Goal: Task Accomplishment & Management: Manage account settings

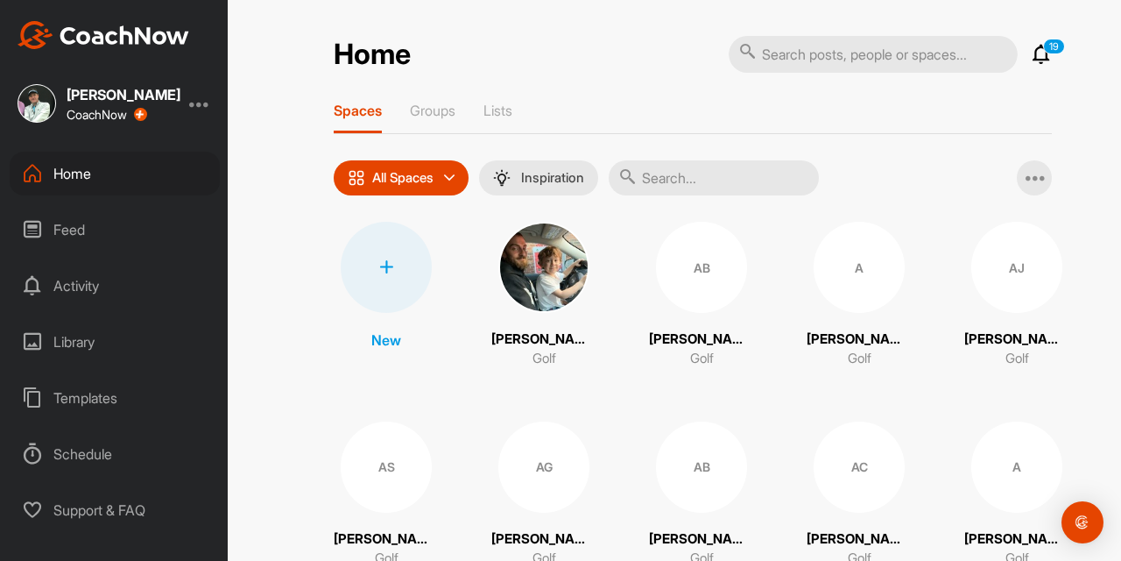
click at [54, 227] on div "Feed" at bounding box center [115, 230] width 210 height 44
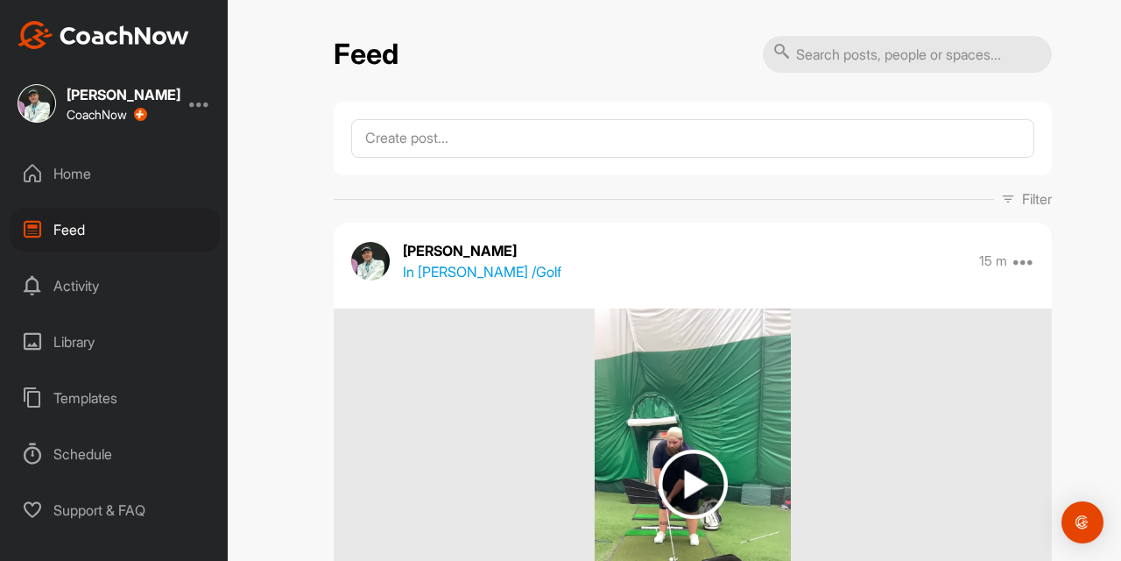
click at [462, 279] on p "In [PERSON_NAME] / Golf" at bounding box center [482, 271] width 159 height 21
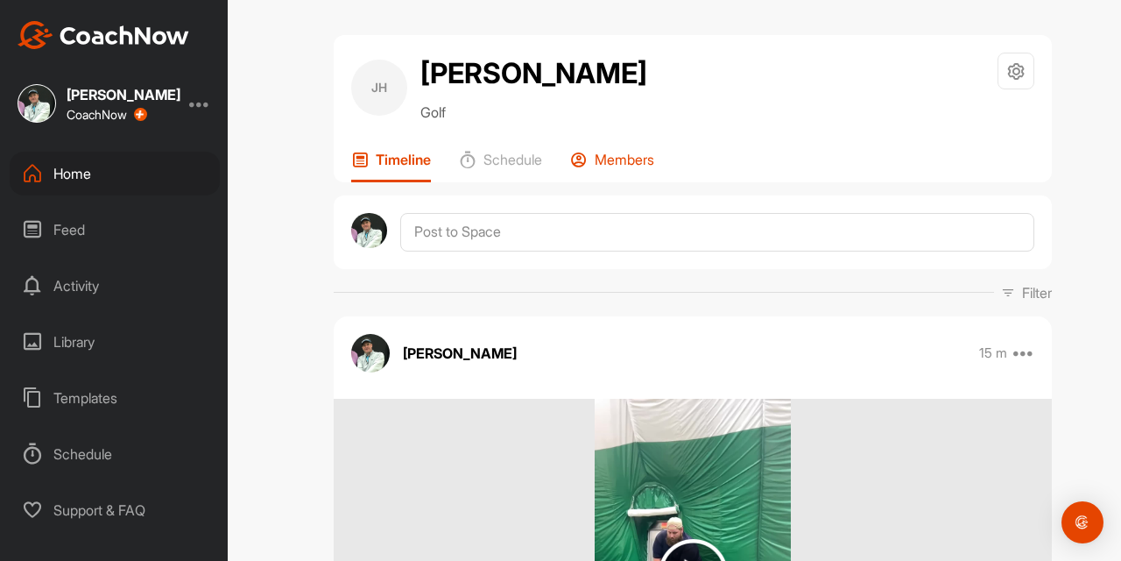
click at [633, 158] on p "Members" at bounding box center [625, 160] width 60 height 18
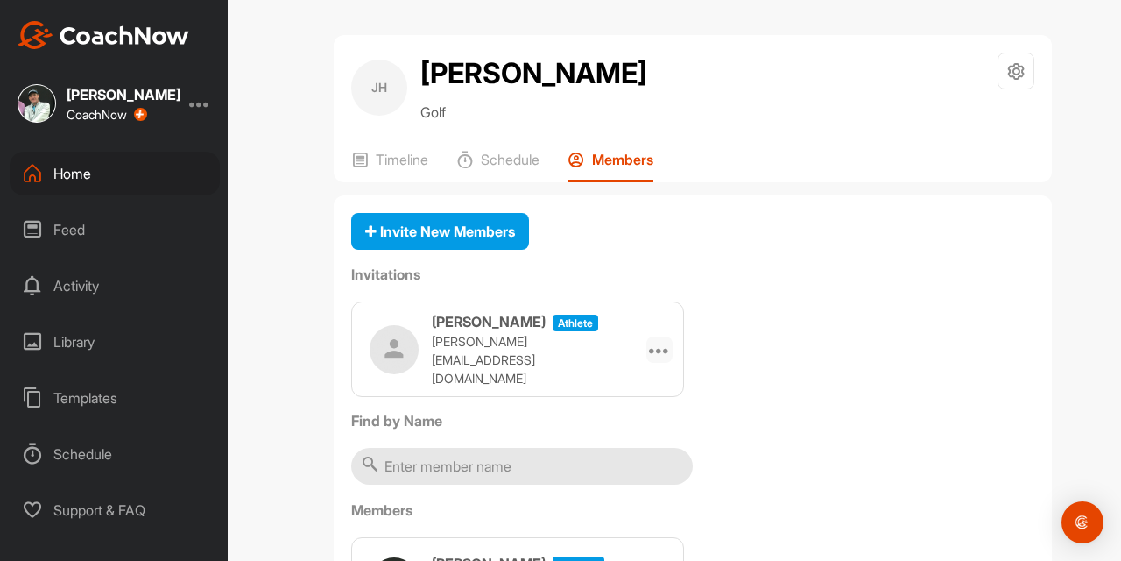
click at [656, 343] on icon at bounding box center [659, 349] width 21 height 21
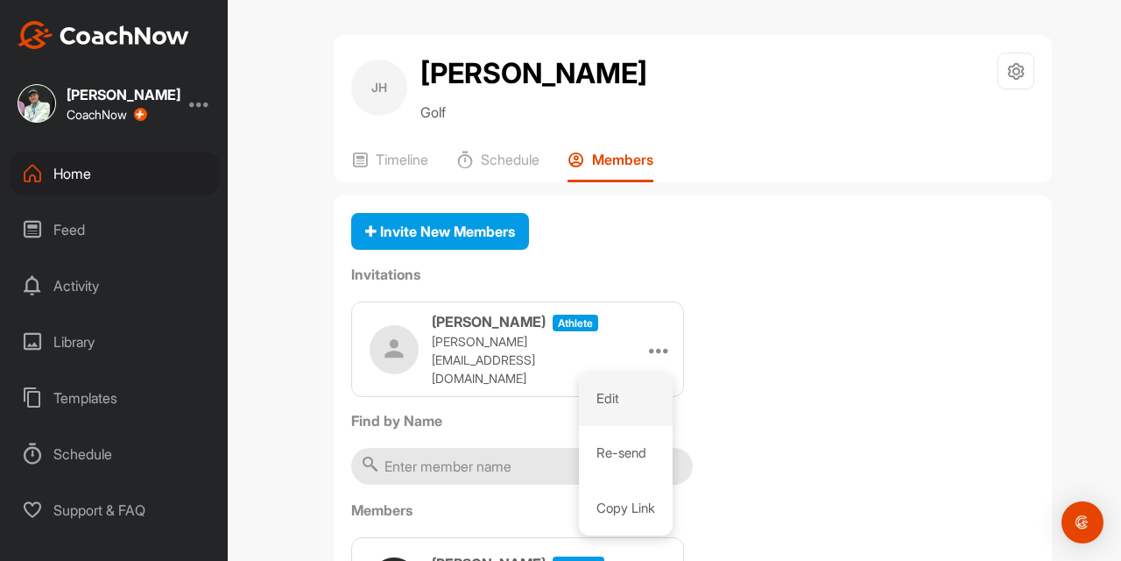
click at [608, 388] on li "Edit" at bounding box center [626, 398] width 94 height 55
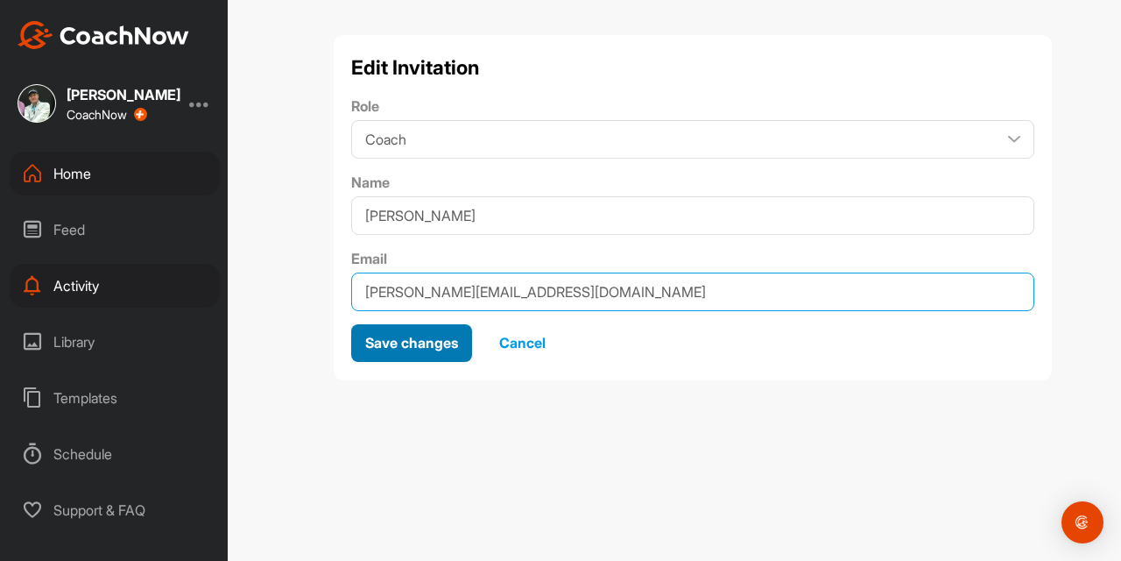
type input "[PERSON_NAME][EMAIL_ADDRESS][DOMAIN_NAME]"
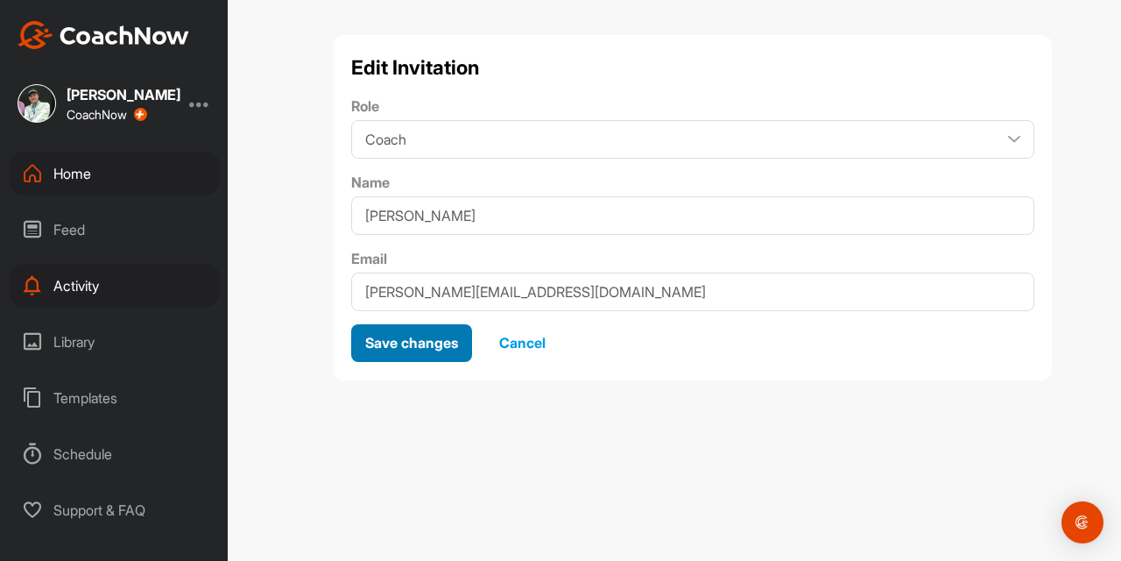
click at [436, 337] on span "Save changes" at bounding box center [411, 343] width 93 height 18
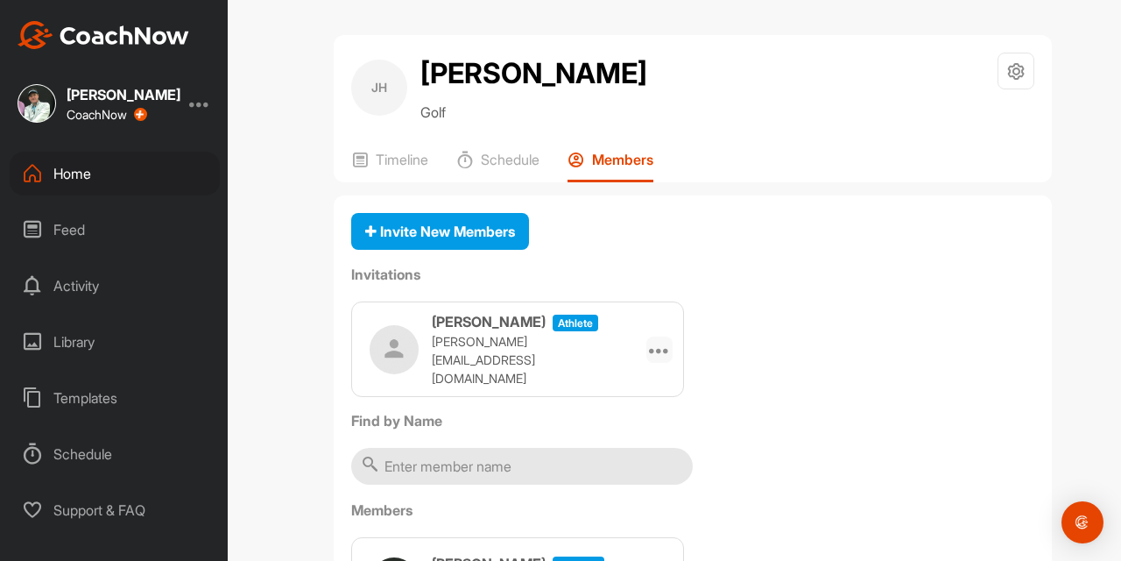
click at [649, 347] on icon at bounding box center [659, 349] width 21 height 21
click at [615, 441] on li "Re-send" at bounding box center [626, 453] width 94 height 55
